Goal: Obtain resource: Download file/media

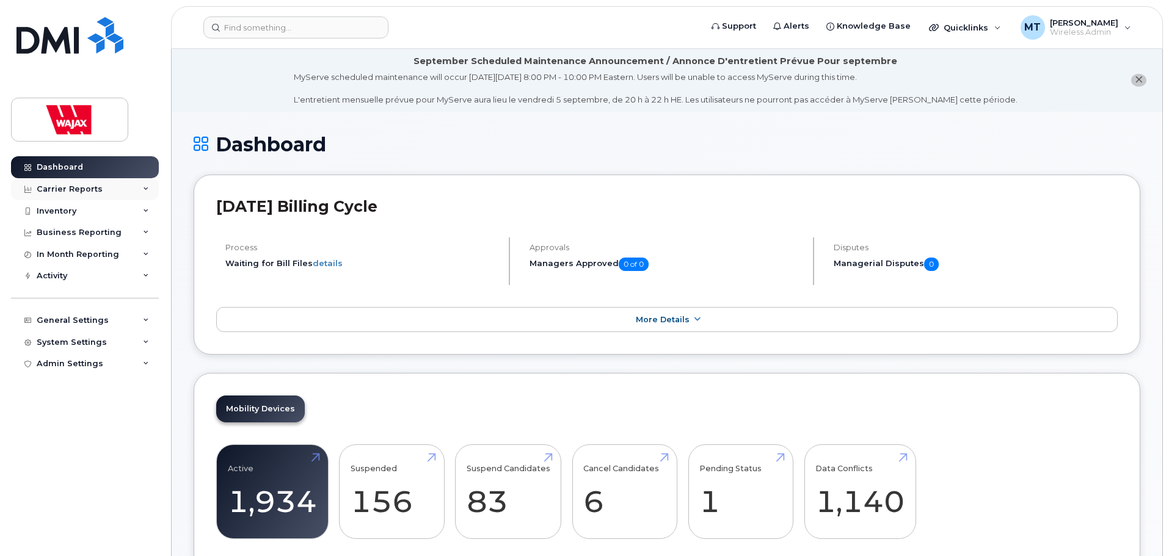
click at [137, 192] on div "Carrier Reports" at bounding box center [85, 189] width 148 height 22
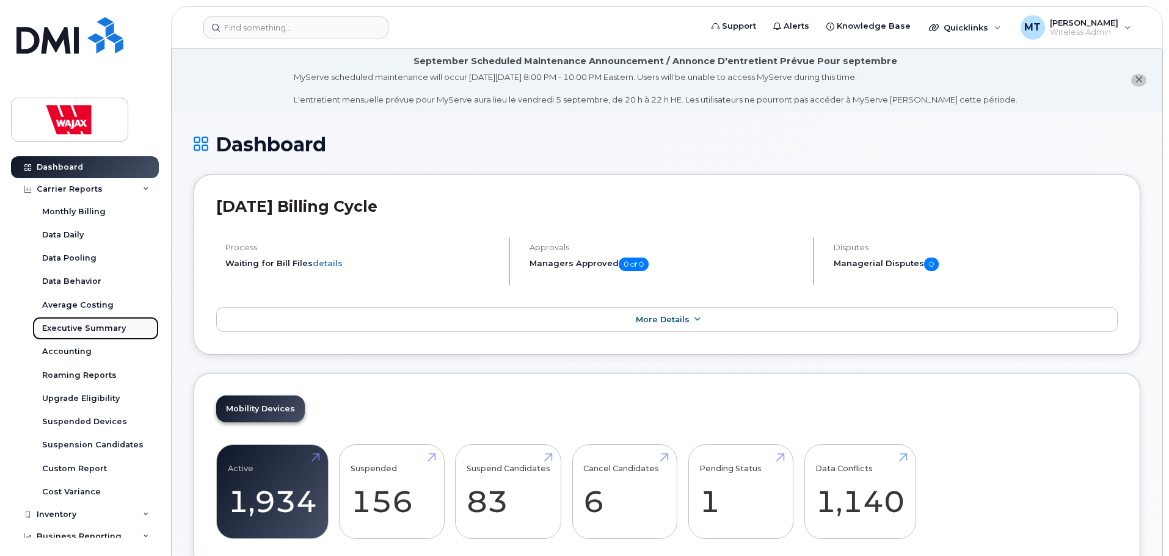
click at [117, 325] on div "Executive Summary" at bounding box center [84, 328] width 84 height 11
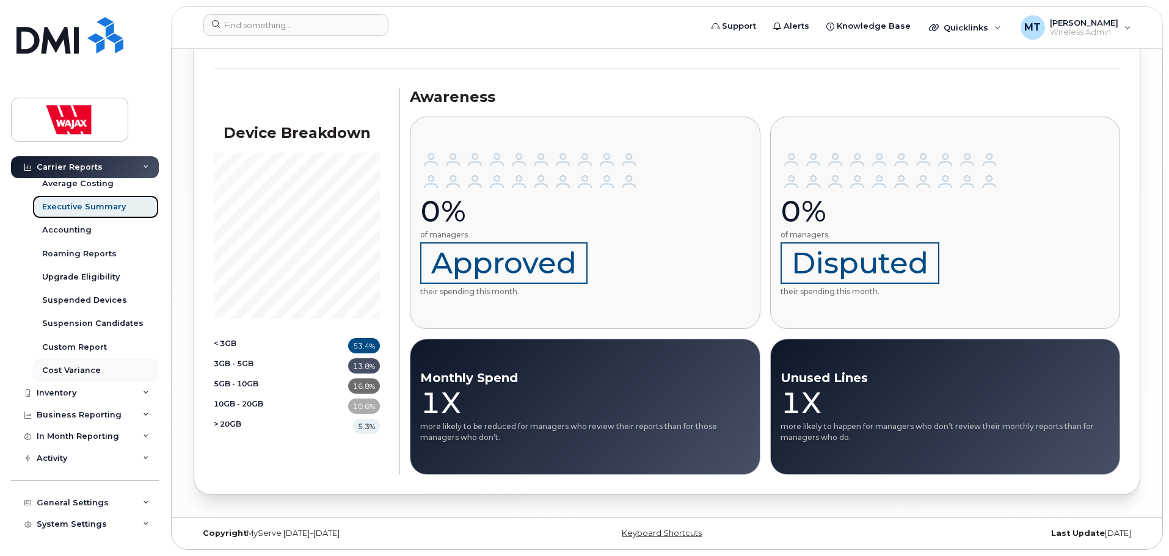
scroll to position [122, 0]
click at [127, 393] on div "Inventory" at bounding box center [85, 393] width 148 height 22
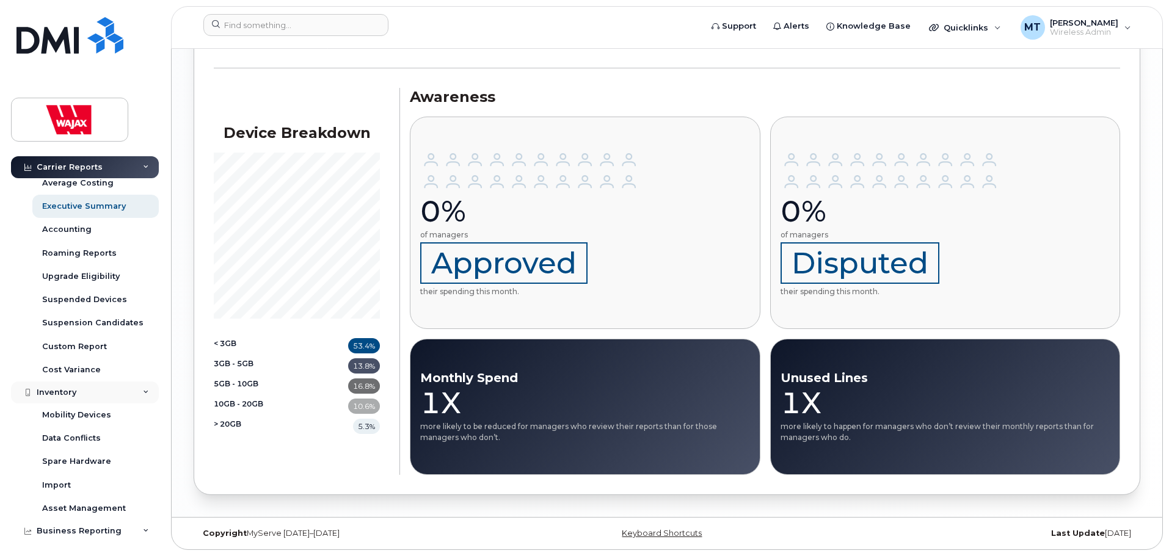
scroll to position [183, 0]
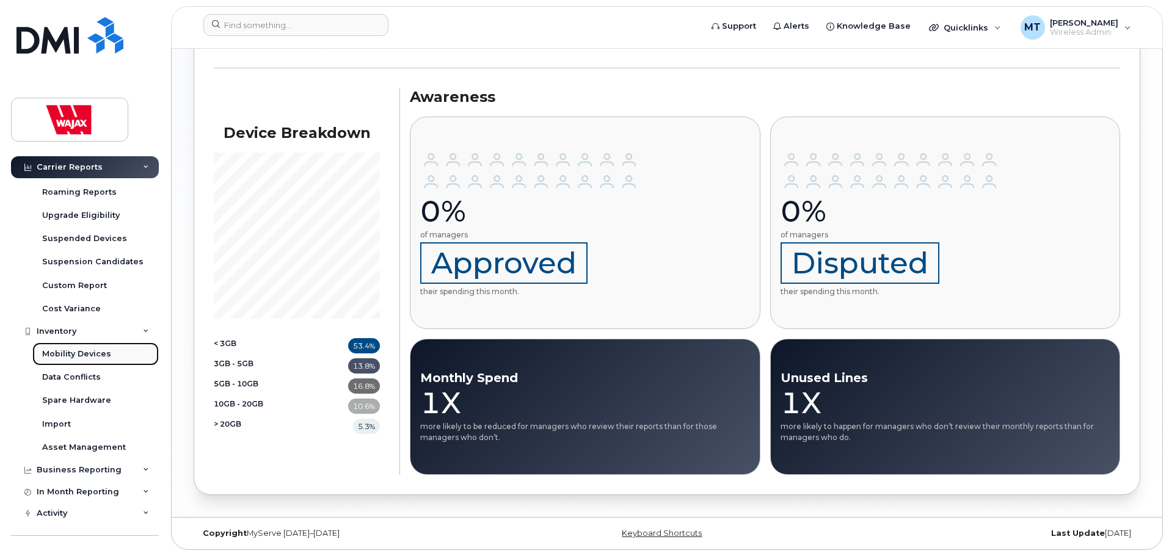
click at [107, 359] on div "Mobility Devices" at bounding box center [76, 354] width 69 height 11
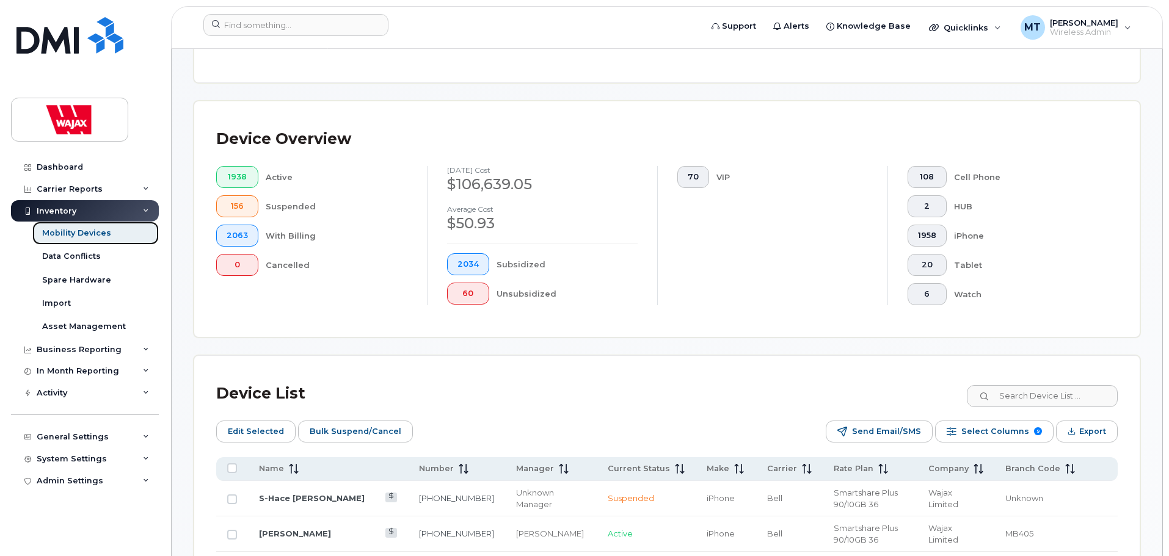
scroll to position [366, 0]
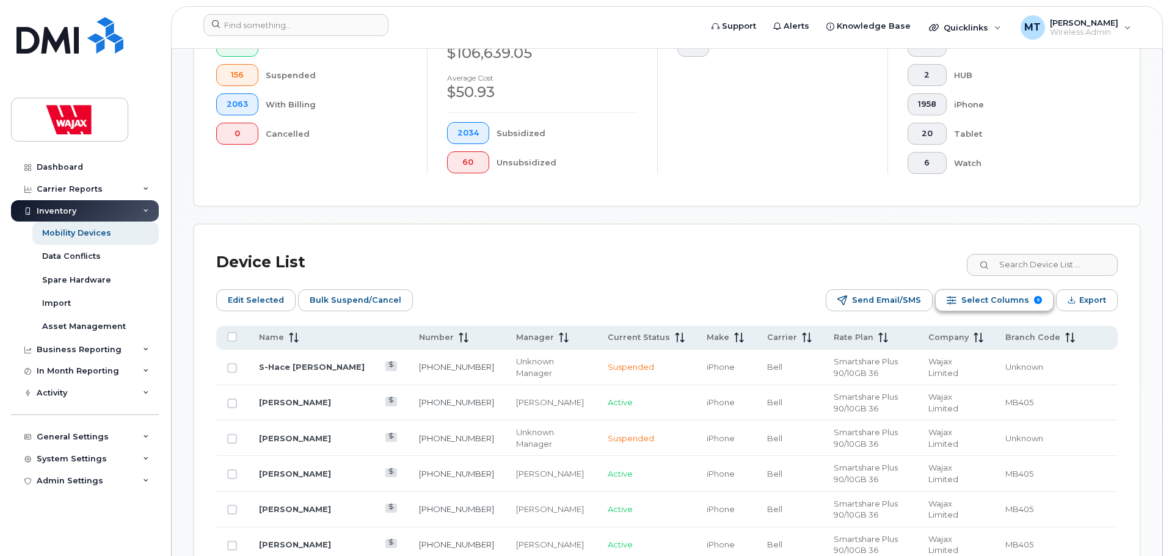
click at [1003, 291] on span "Select Columns" at bounding box center [995, 300] width 68 height 18
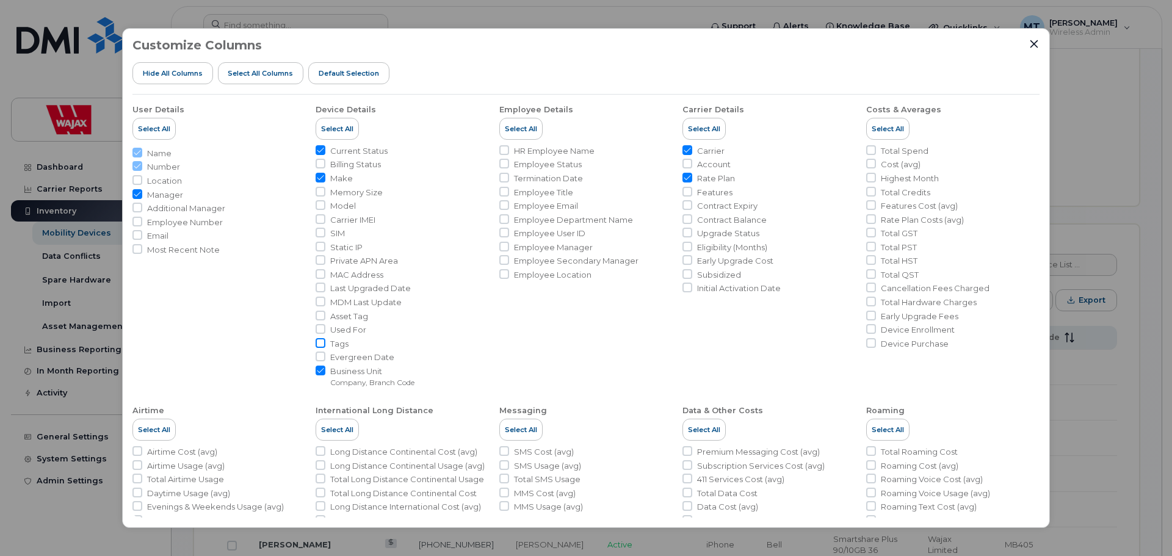
click at [321, 346] on input "Tags" at bounding box center [321, 343] width 10 height 10
checkbox input "true"
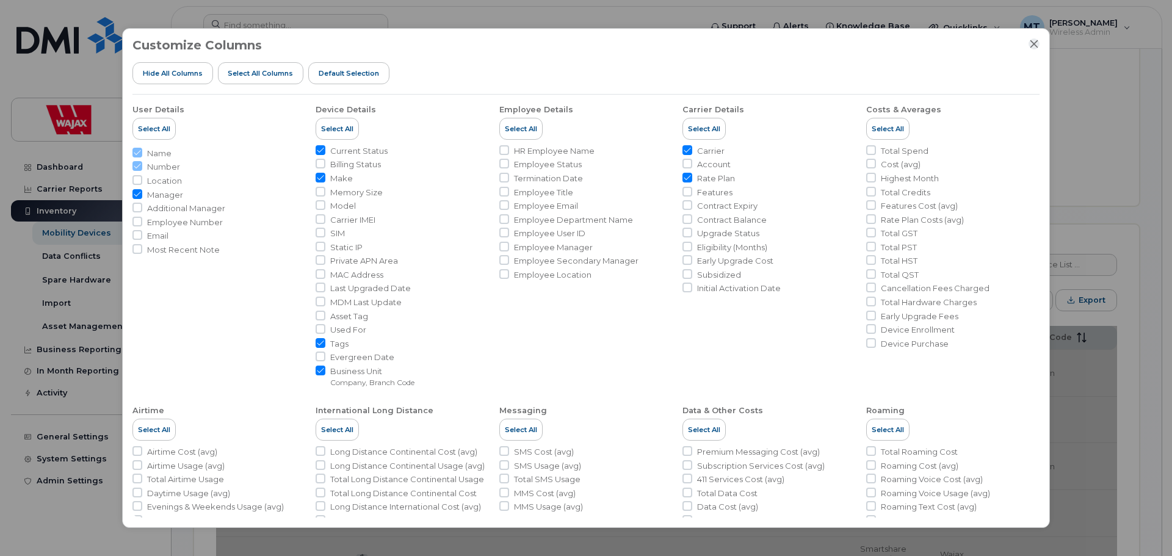
click at [1031, 45] on icon "Close" at bounding box center [1034, 44] width 10 height 10
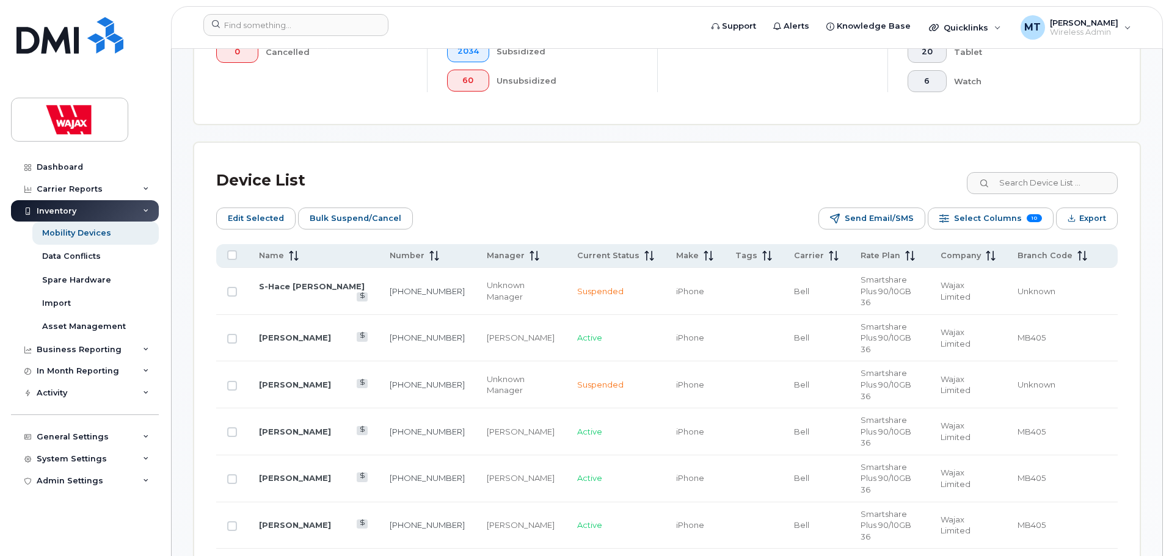
scroll to position [427, 0]
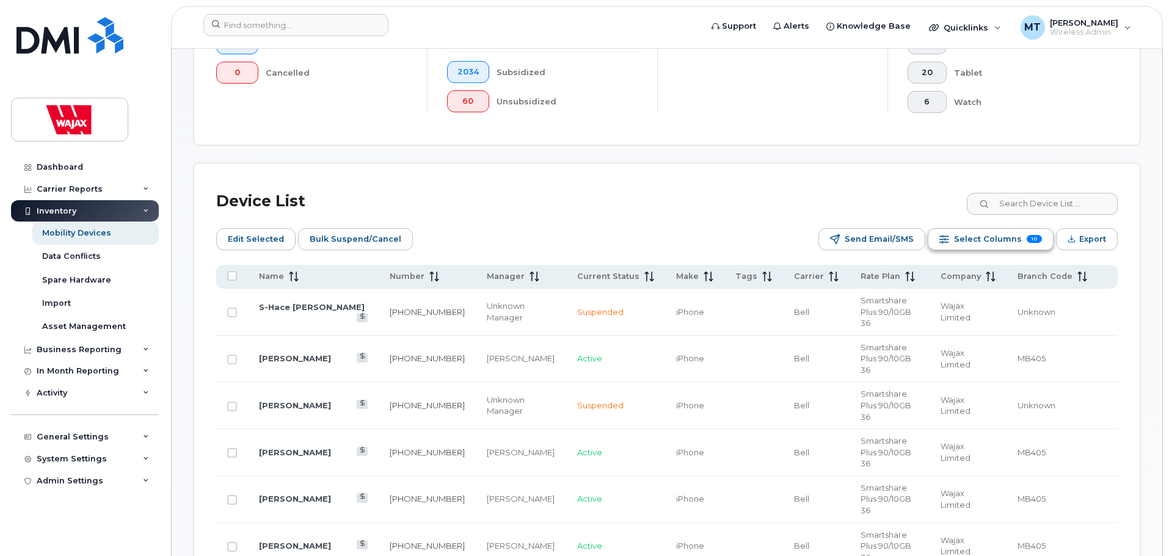
click at [969, 231] on span "Select Columns" at bounding box center [988, 239] width 68 height 18
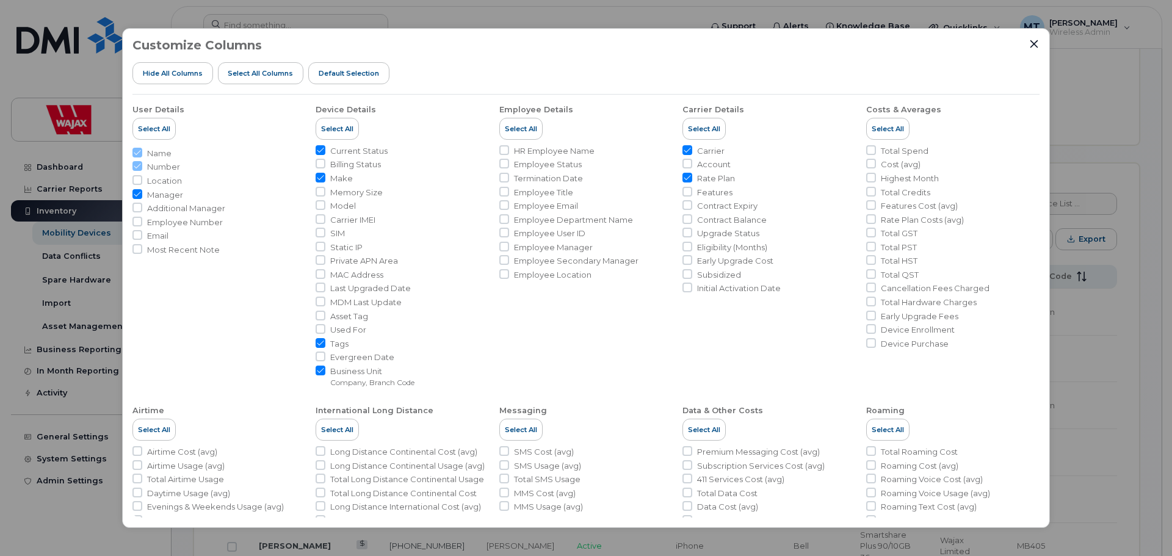
click at [321, 341] on input "Tags" at bounding box center [321, 343] width 10 height 10
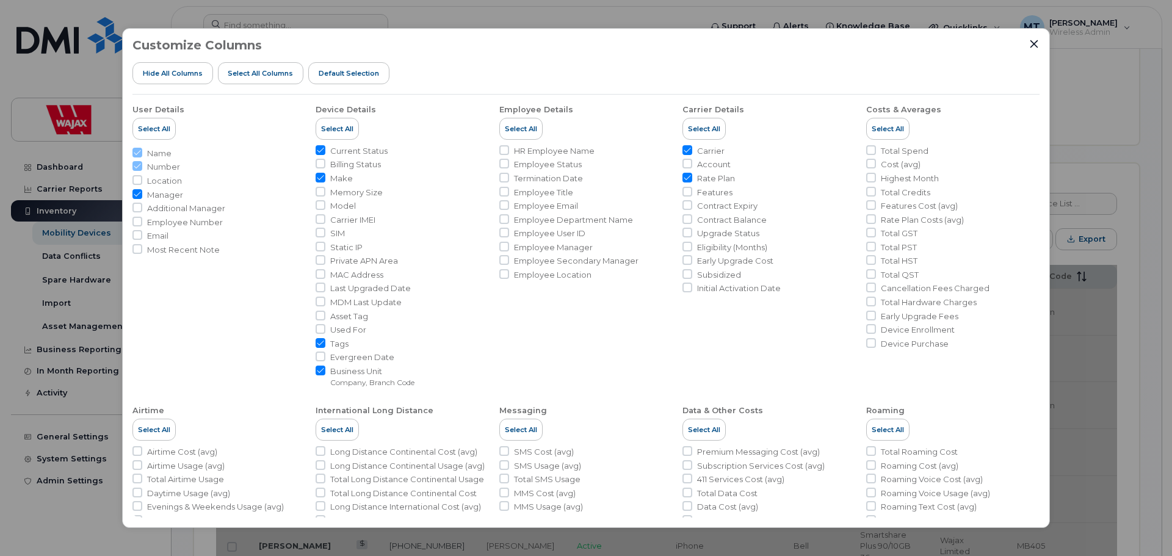
click at [322, 342] on input "Tags" at bounding box center [321, 343] width 10 height 10
click at [324, 341] on input "Tags" at bounding box center [321, 343] width 10 height 10
checkbox input "true"
click at [1034, 48] on icon "Close" at bounding box center [1034, 44] width 10 height 10
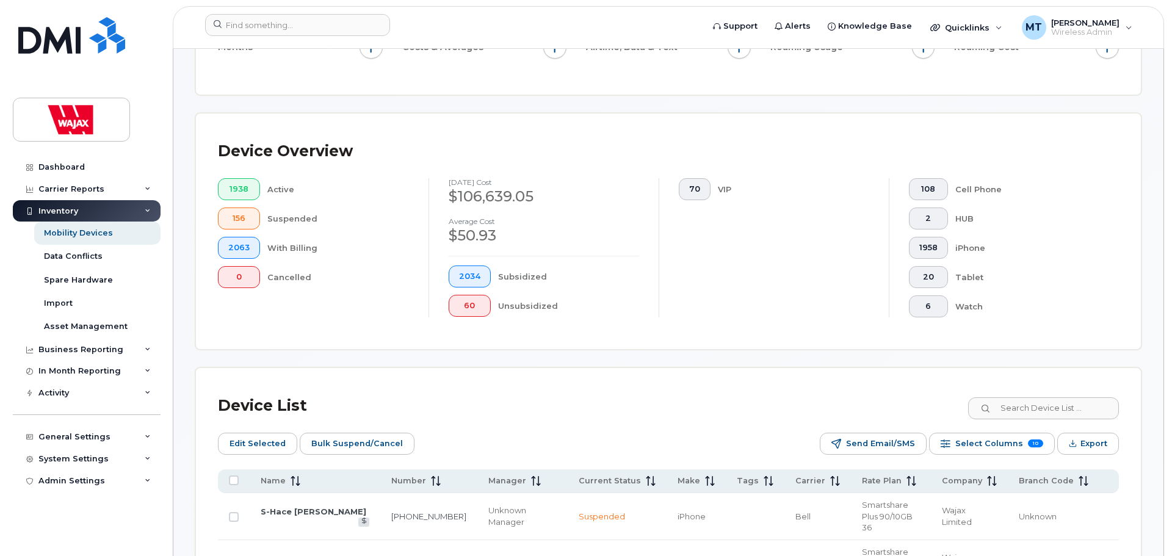
scroll to position [244, 0]
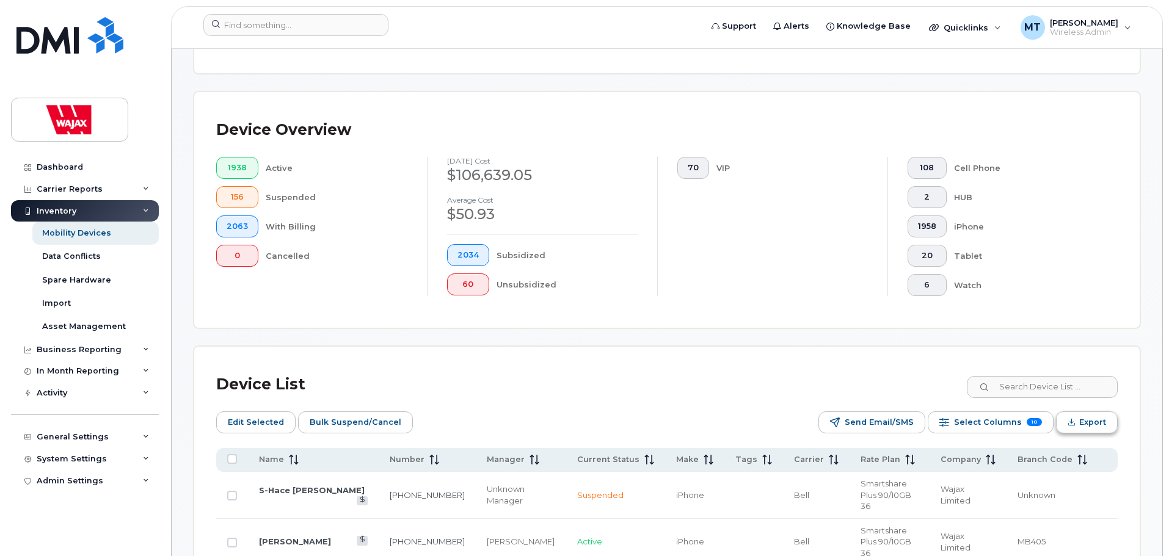
click at [1101, 415] on span "Export" at bounding box center [1092, 422] width 27 height 18
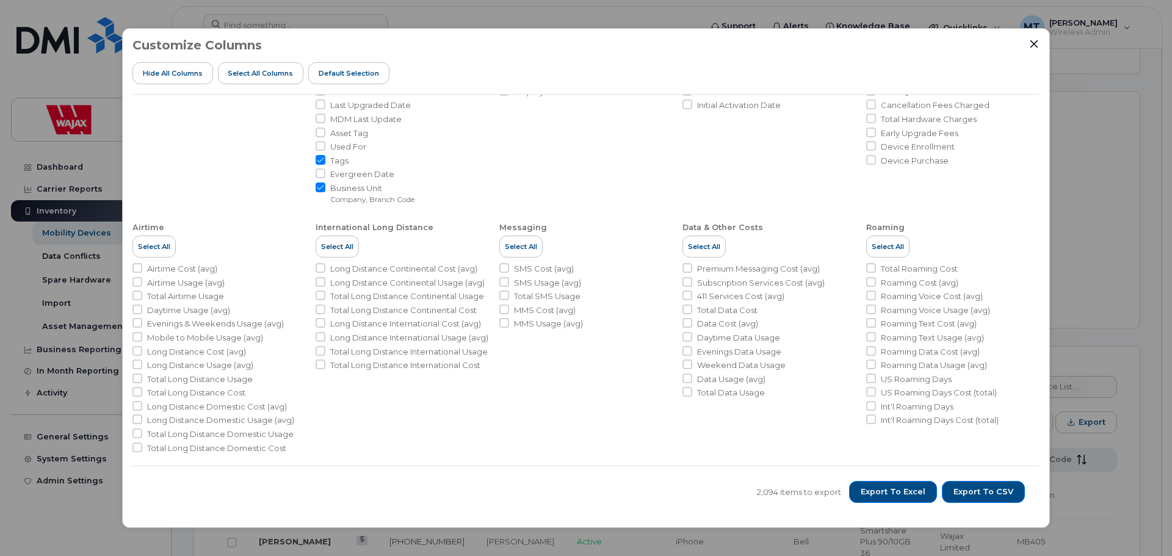
scroll to position [186, 0]
click at [734, 495] on div "2,094 items to export Export to Excel Export to CSV" at bounding box center [586, 492] width 907 height 52
click at [935, 493] on button "Export to Excel" at bounding box center [893, 492] width 88 height 22
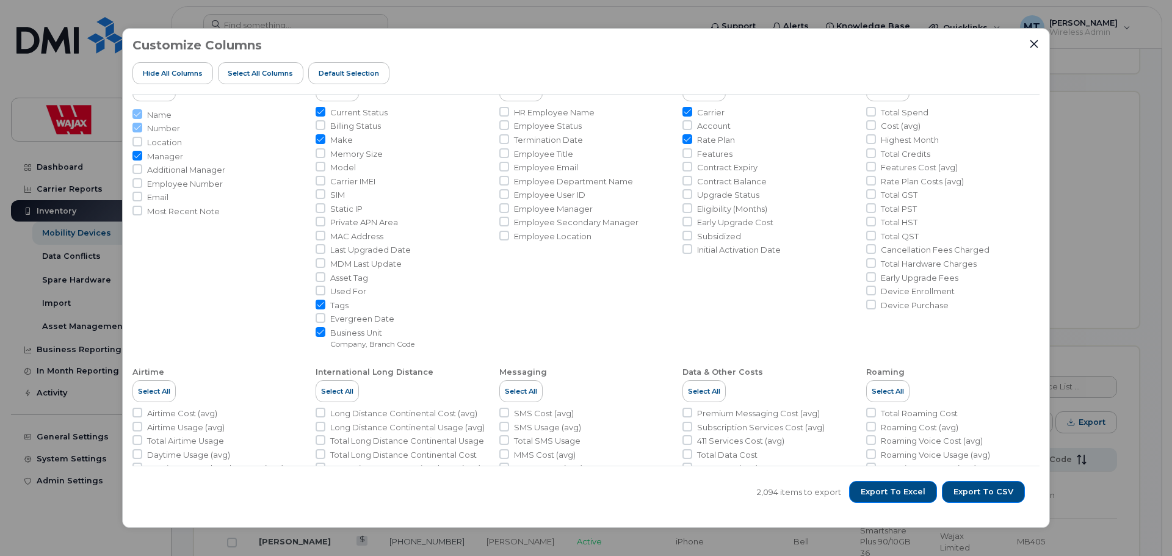
scroll to position [3, 0]
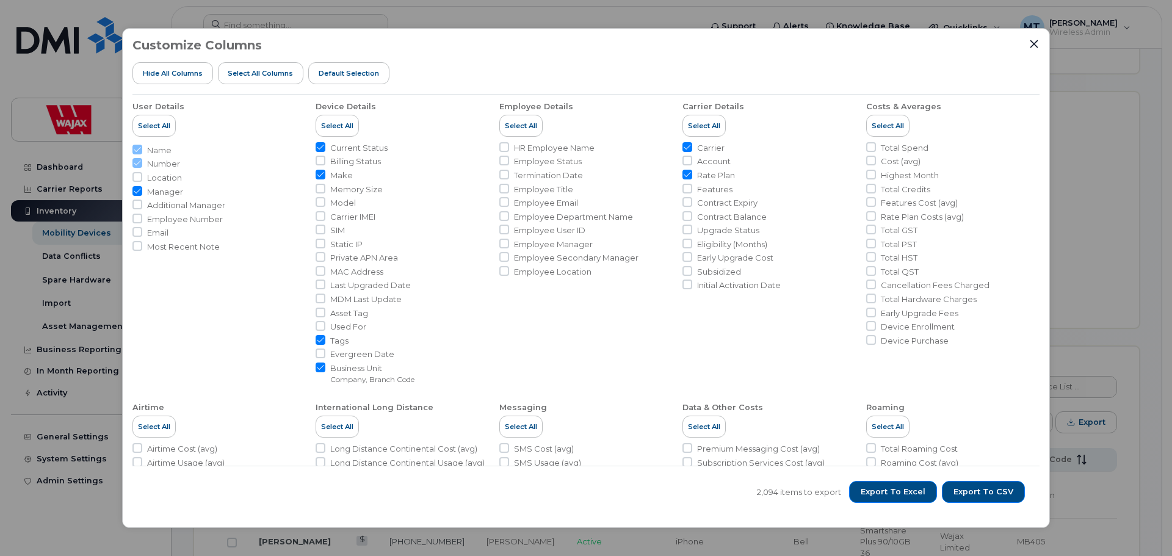
click at [198, 310] on li "User Details Select All Name Number Location Manager Additional Manager Employe…" at bounding box center [219, 239] width 173 height 294
click at [687, 205] on input "Contract Expiry" at bounding box center [688, 202] width 10 height 10
checkbox input "true"
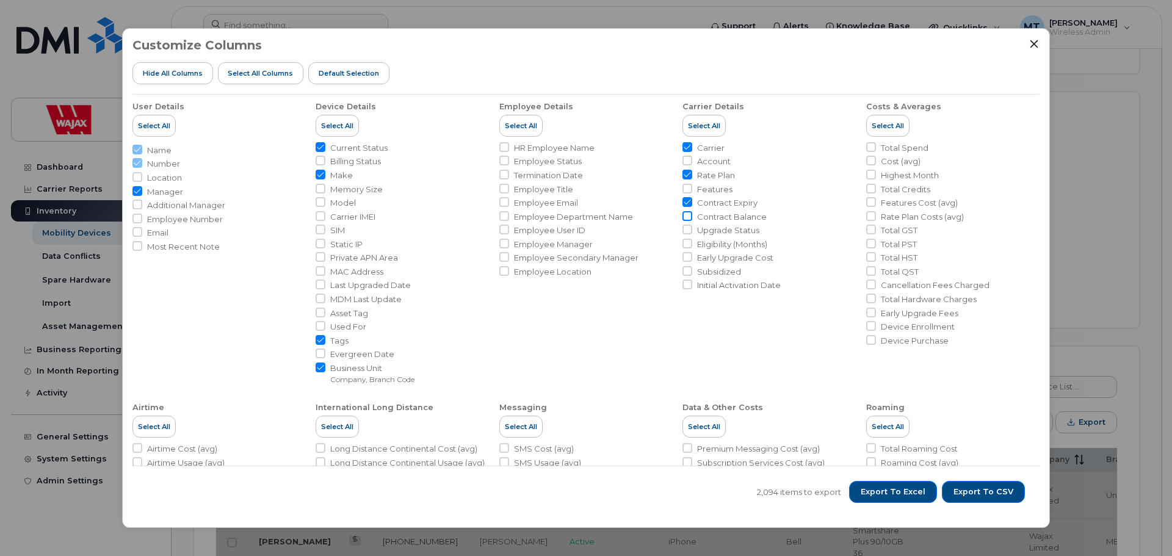
click at [689, 219] on input "Contract Balance" at bounding box center [688, 216] width 10 height 10
checkbox input "true"
click at [685, 229] on input "Upgrade Status" at bounding box center [688, 230] width 10 height 10
checkbox input "true"
click at [685, 247] on input "Eligibility (Months)" at bounding box center [688, 244] width 10 height 10
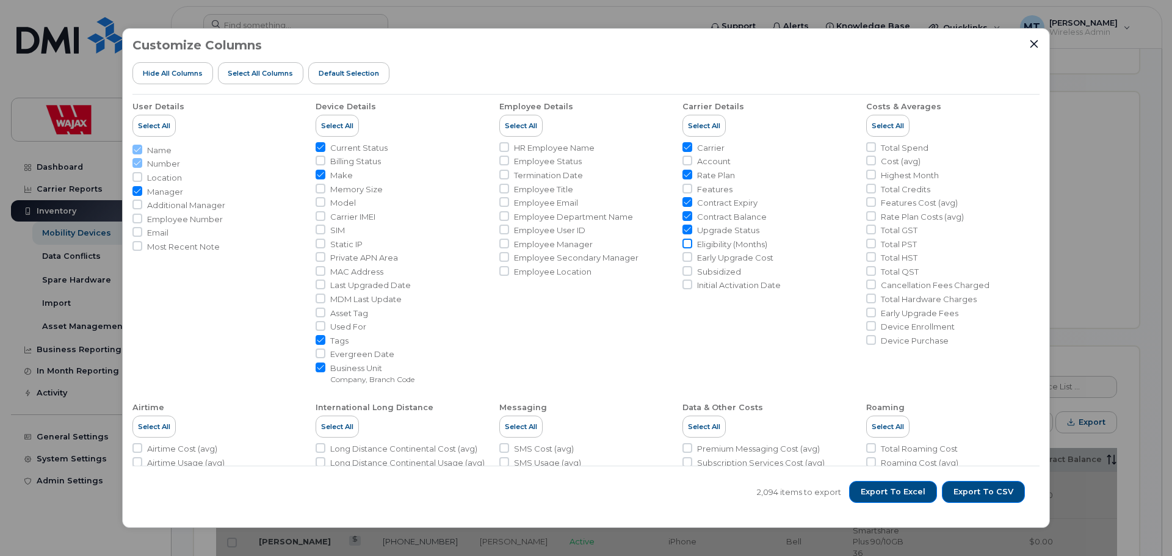
checkbox input "true"
click at [889, 490] on span "Export to Excel" at bounding box center [893, 492] width 65 height 11
